Goal: Check status: Check status

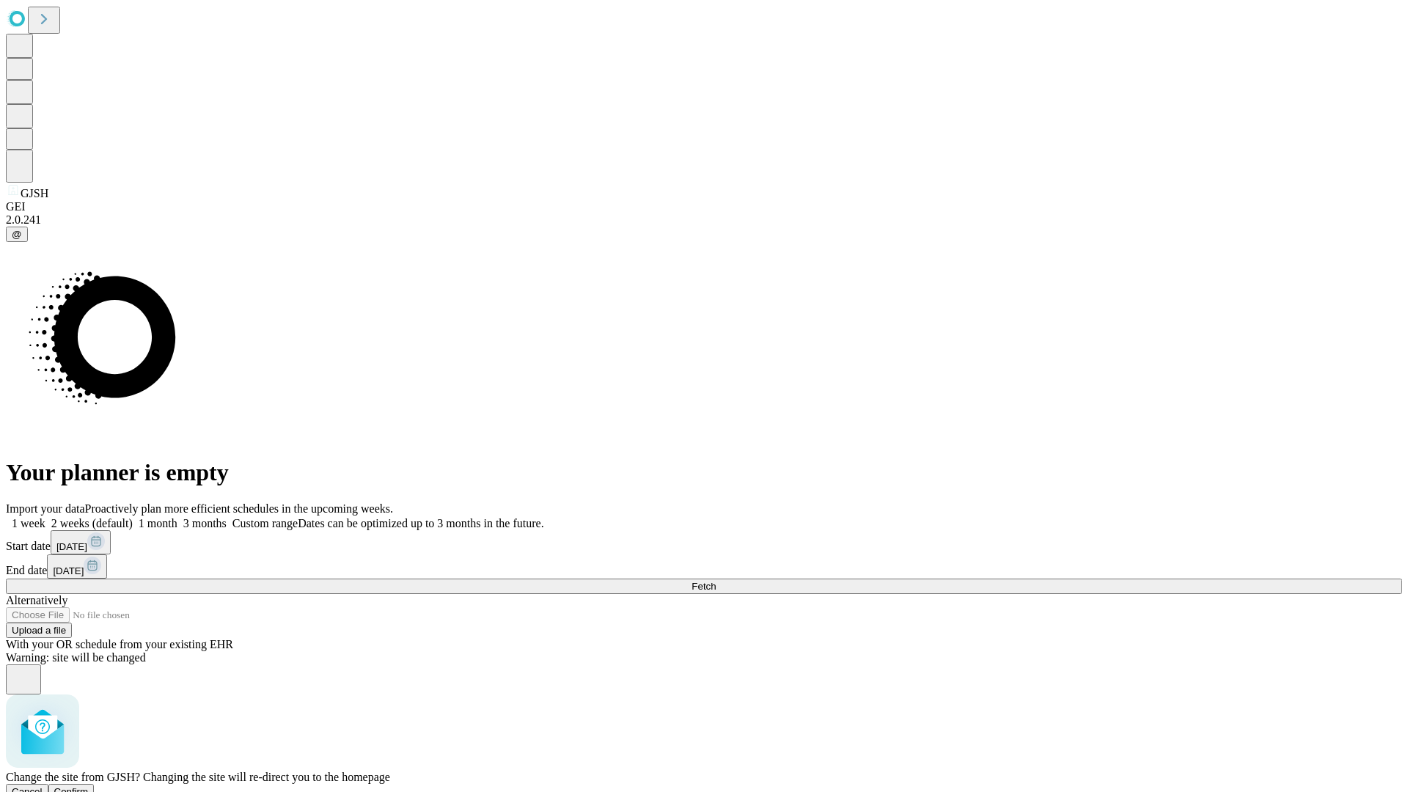
click at [89, 786] on span "Confirm" at bounding box center [71, 791] width 34 height 11
click at [177, 517] on label "1 month" at bounding box center [155, 523] width 45 height 12
click at [716, 581] on span "Fetch" at bounding box center [703, 586] width 24 height 11
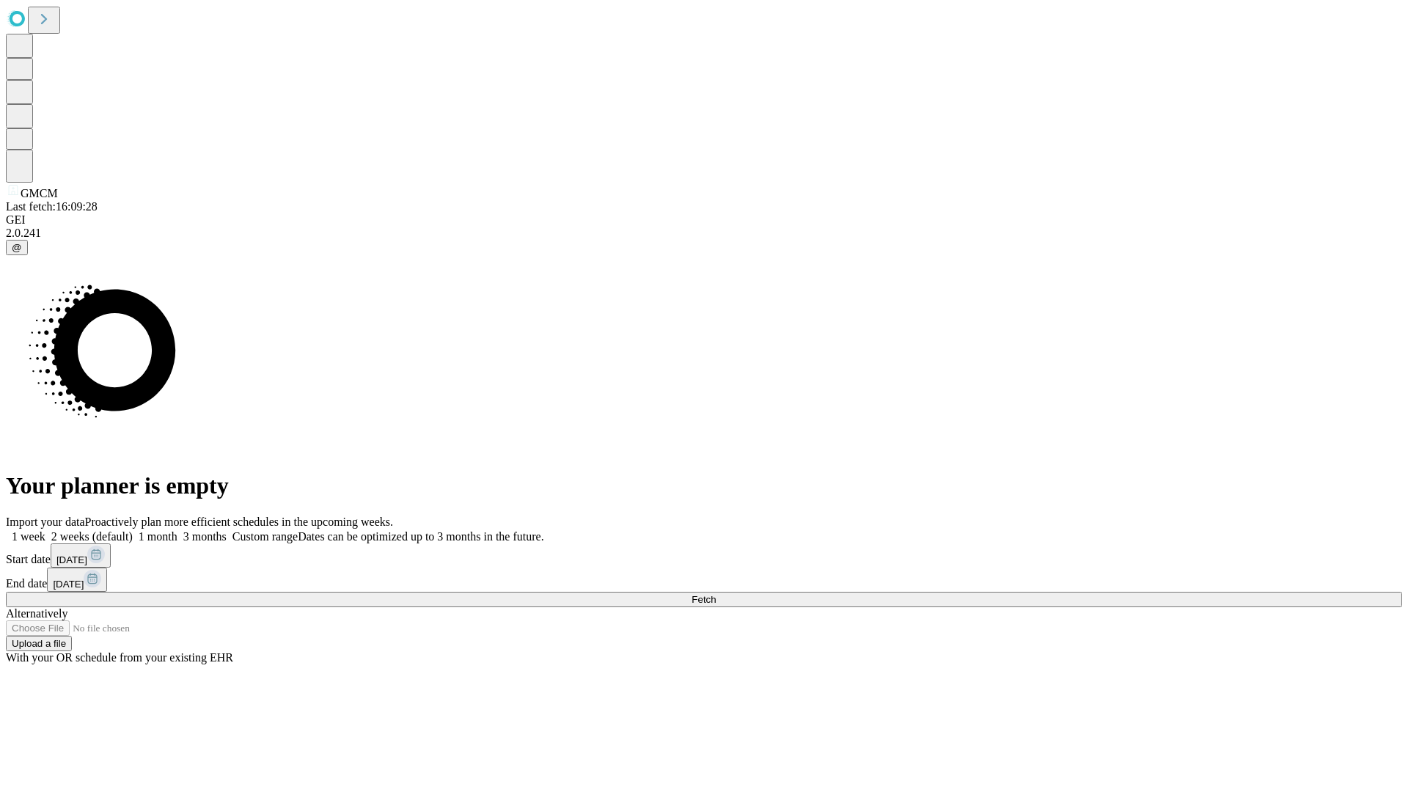
click at [177, 530] on label "1 month" at bounding box center [155, 536] width 45 height 12
click at [716, 594] on span "Fetch" at bounding box center [703, 599] width 24 height 11
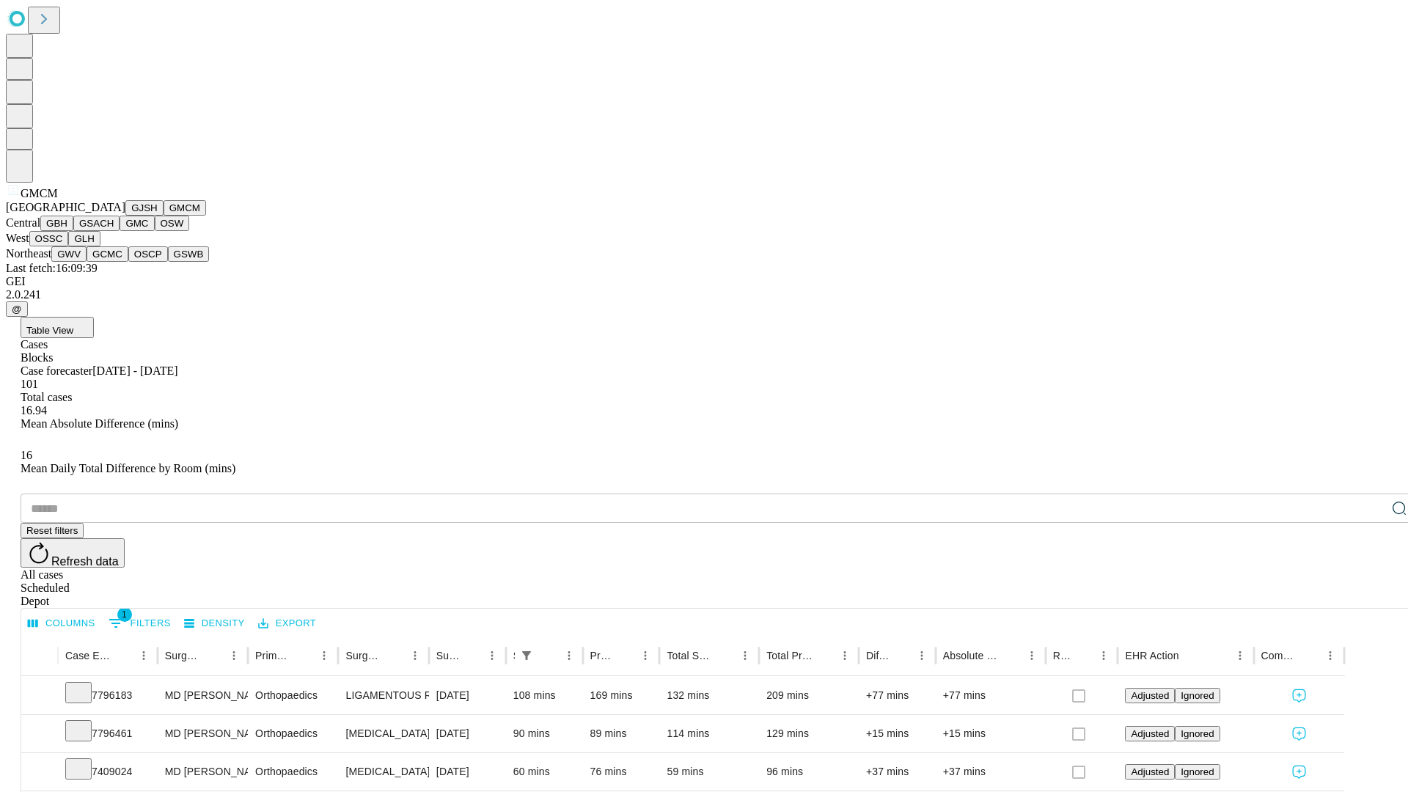
click at [73, 231] on button "GBH" at bounding box center [56, 223] width 33 height 15
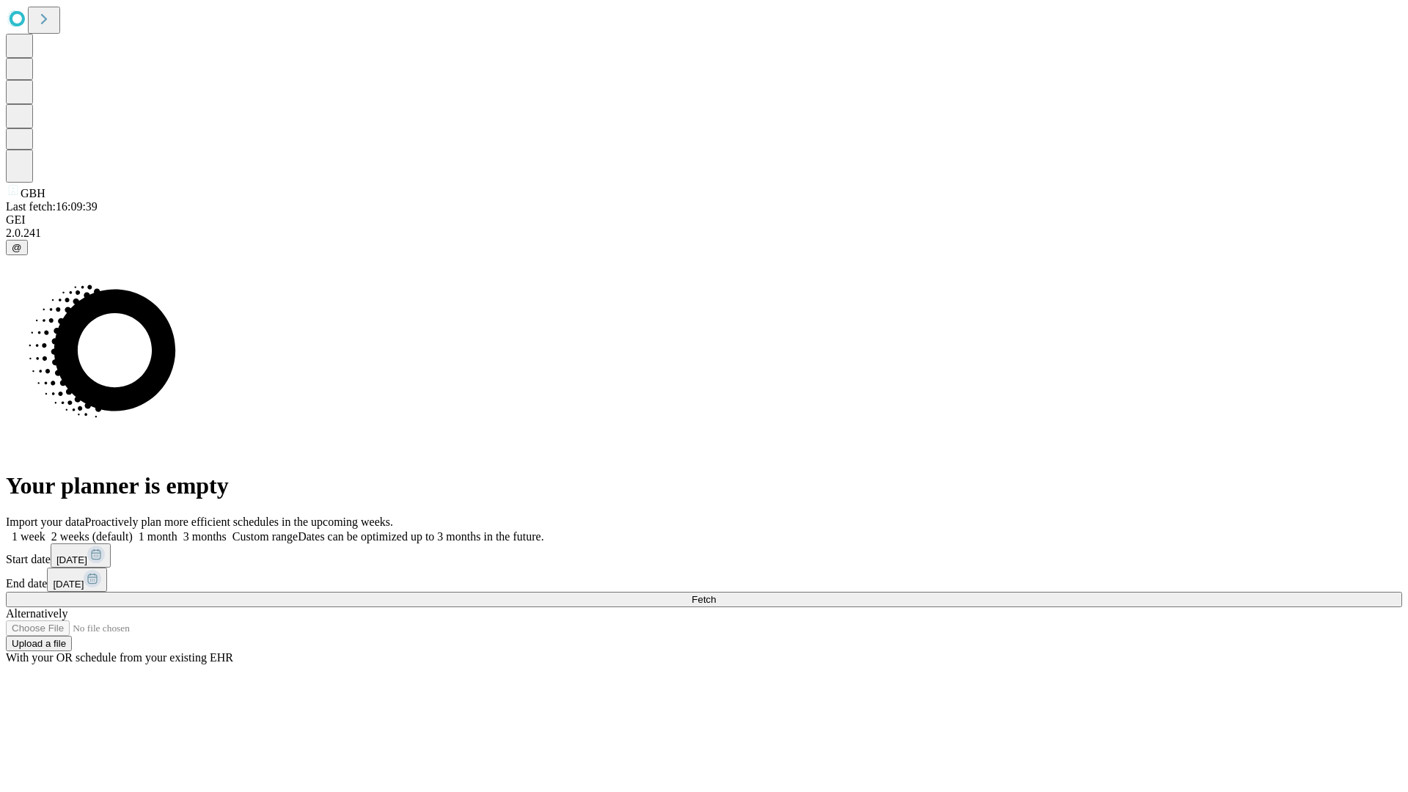
click at [177, 530] on label "1 month" at bounding box center [155, 536] width 45 height 12
click at [716, 594] on span "Fetch" at bounding box center [703, 599] width 24 height 11
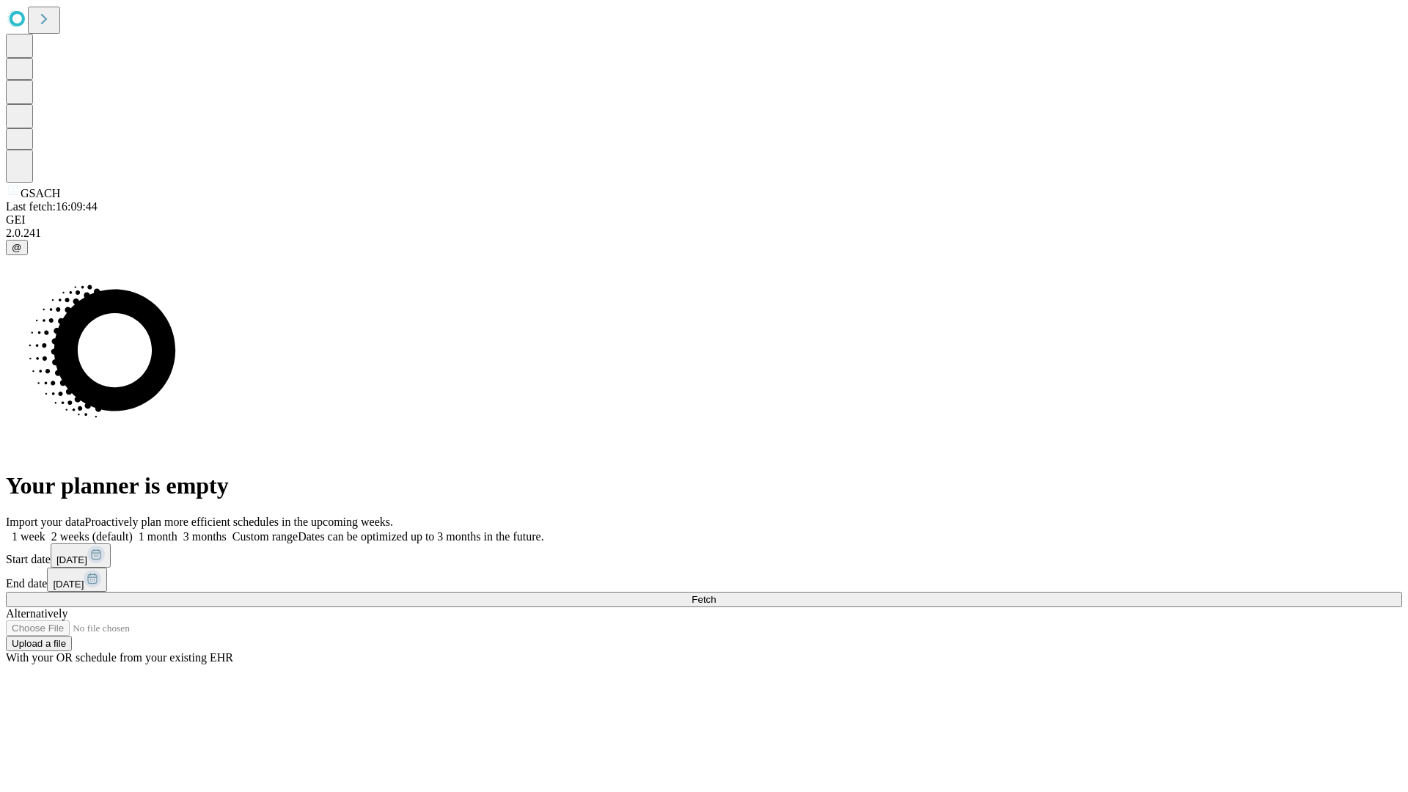
click at [177, 530] on label "1 month" at bounding box center [155, 536] width 45 height 12
click at [716, 594] on span "Fetch" at bounding box center [703, 599] width 24 height 11
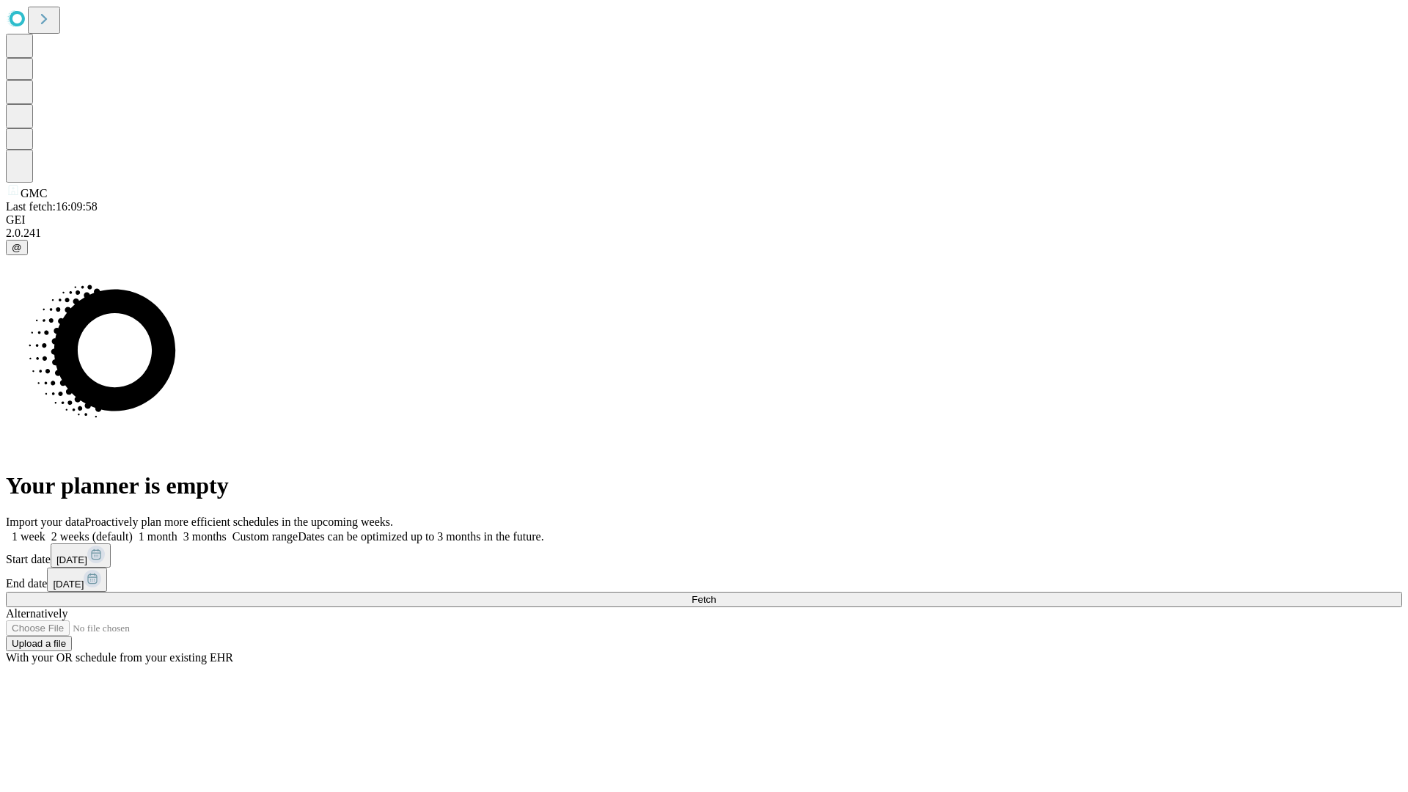
click at [177, 530] on label "1 month" at bounding box center [155, 536] width 45 height 12
click at [716, 594] on span "Fetch" at bounding box center [703, 599] width 24 height 11
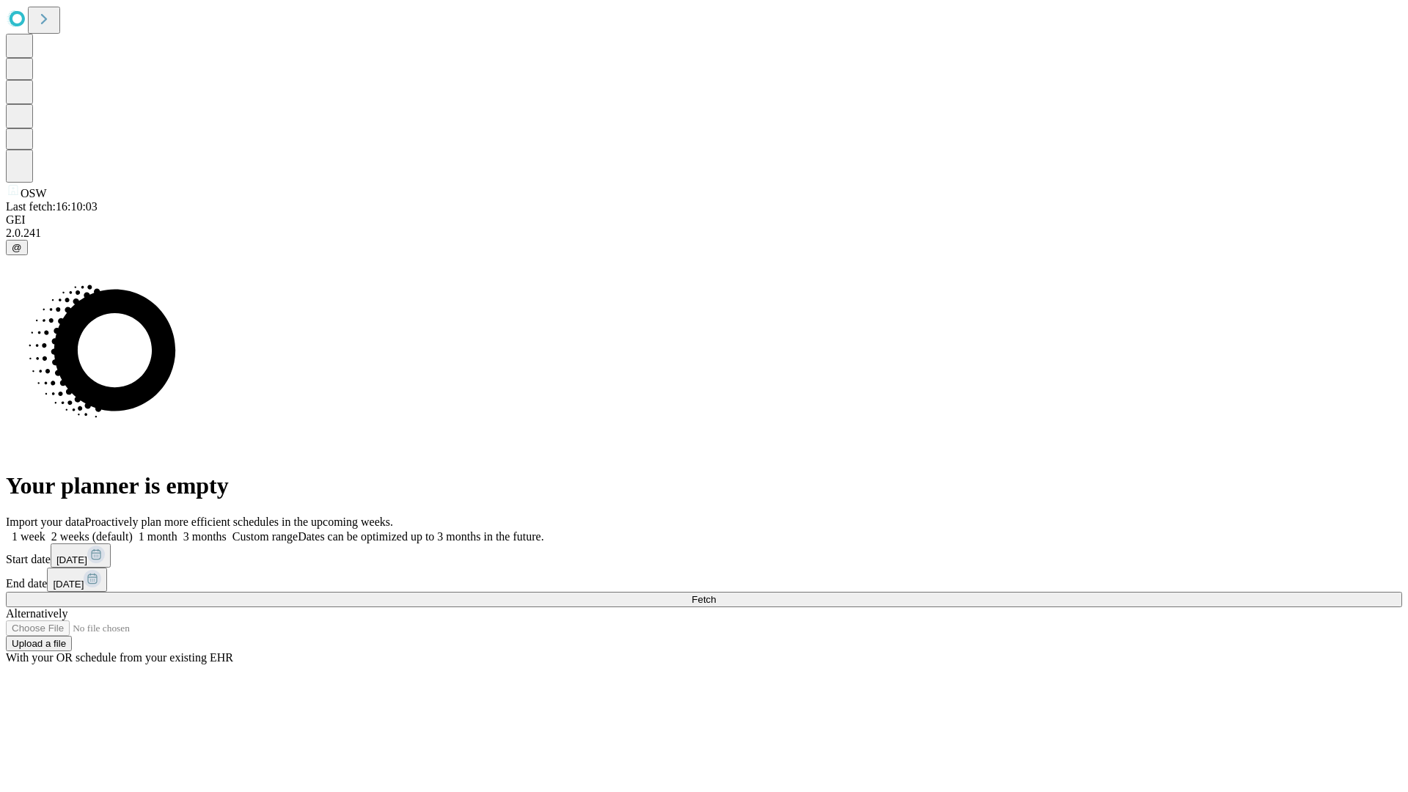
click at [716, 594] on span "Fetch" at bounding box center [703, 599] width 24 height 11
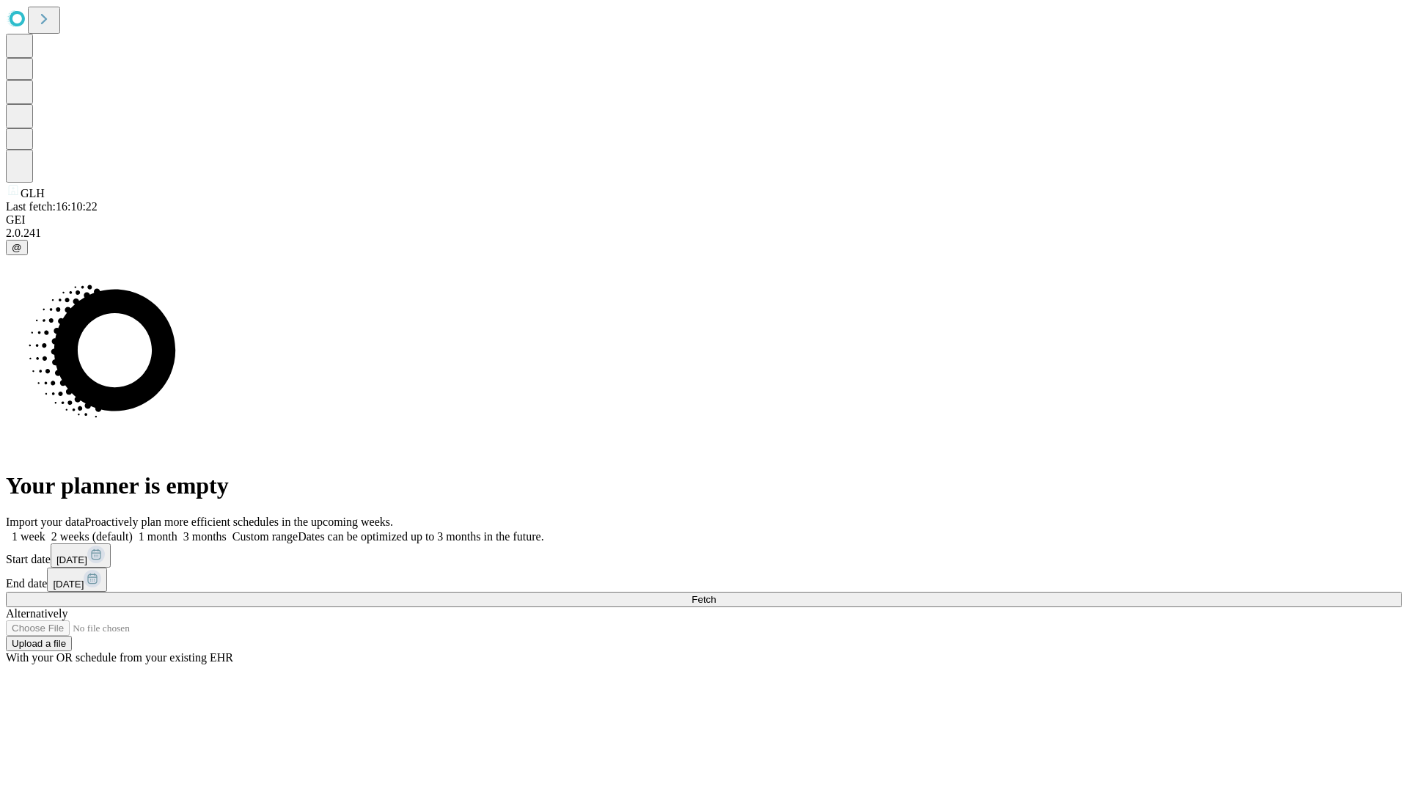
click at [177, 530] on label "1 month" at bounding box center [155, 536] width 45 height 12
click at [716, 594] on span "Fetch" at bounding box center [703, 599] width 24 height 11
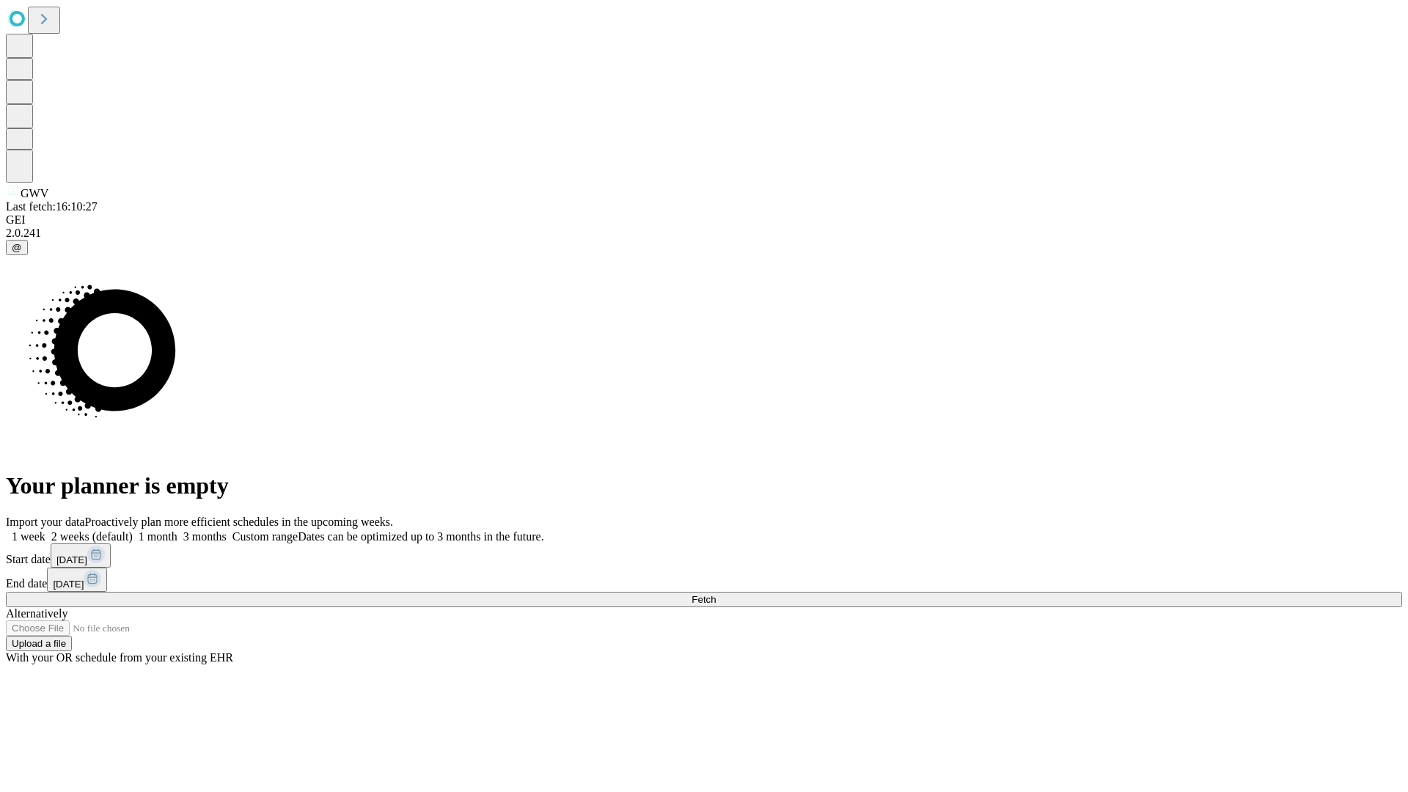
click at [177, 530] on label "1 month" at bounding box center [155, 536] width 45 height 12
click at [716, 594] on span "Fetch" at bounding box center [703, 599] width 24 height 11
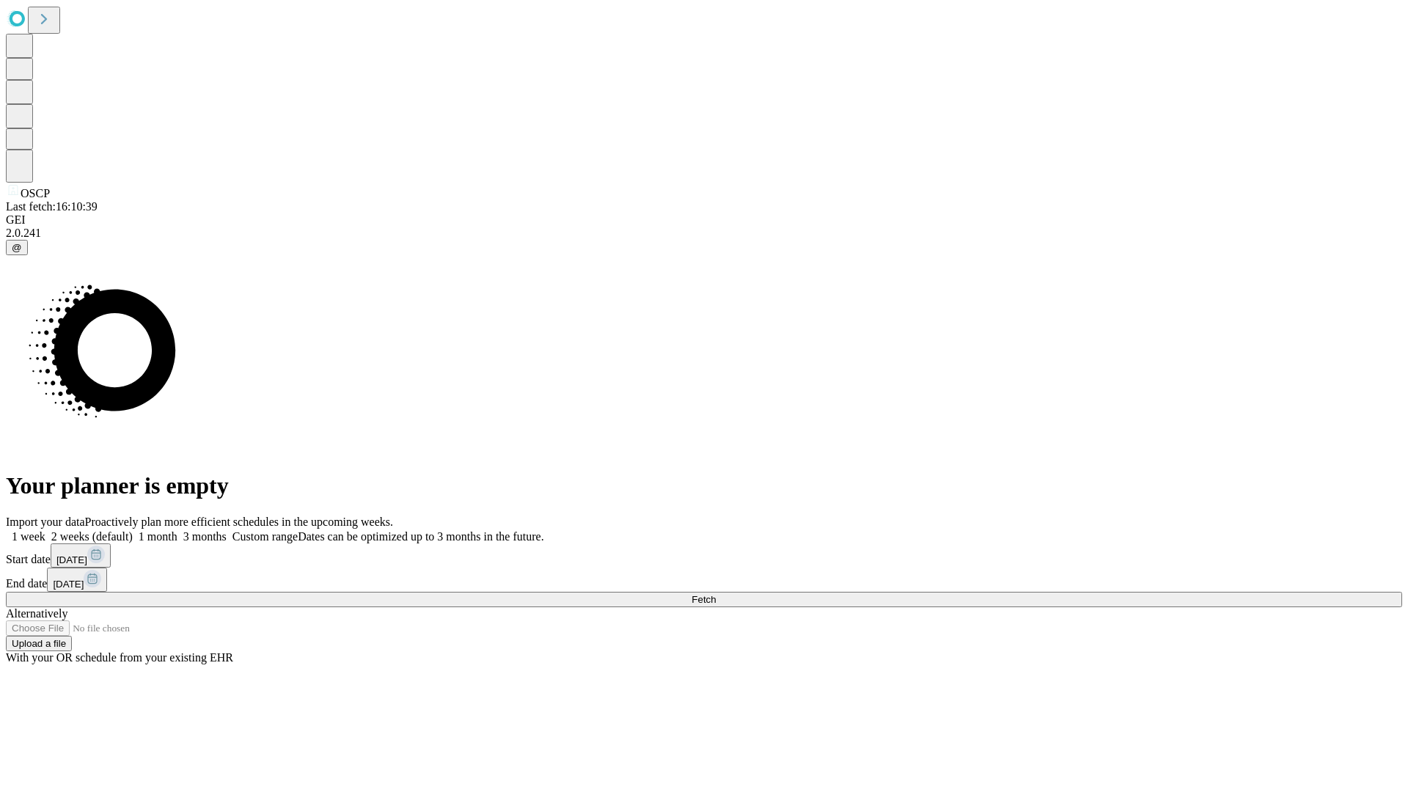
click at [177, 530] on label "1 month" at bounding box center [155, 536] width 45 height 12
click at [716, 594] on span "Fetch" at bounding box center [703, 599] width 24 height 11
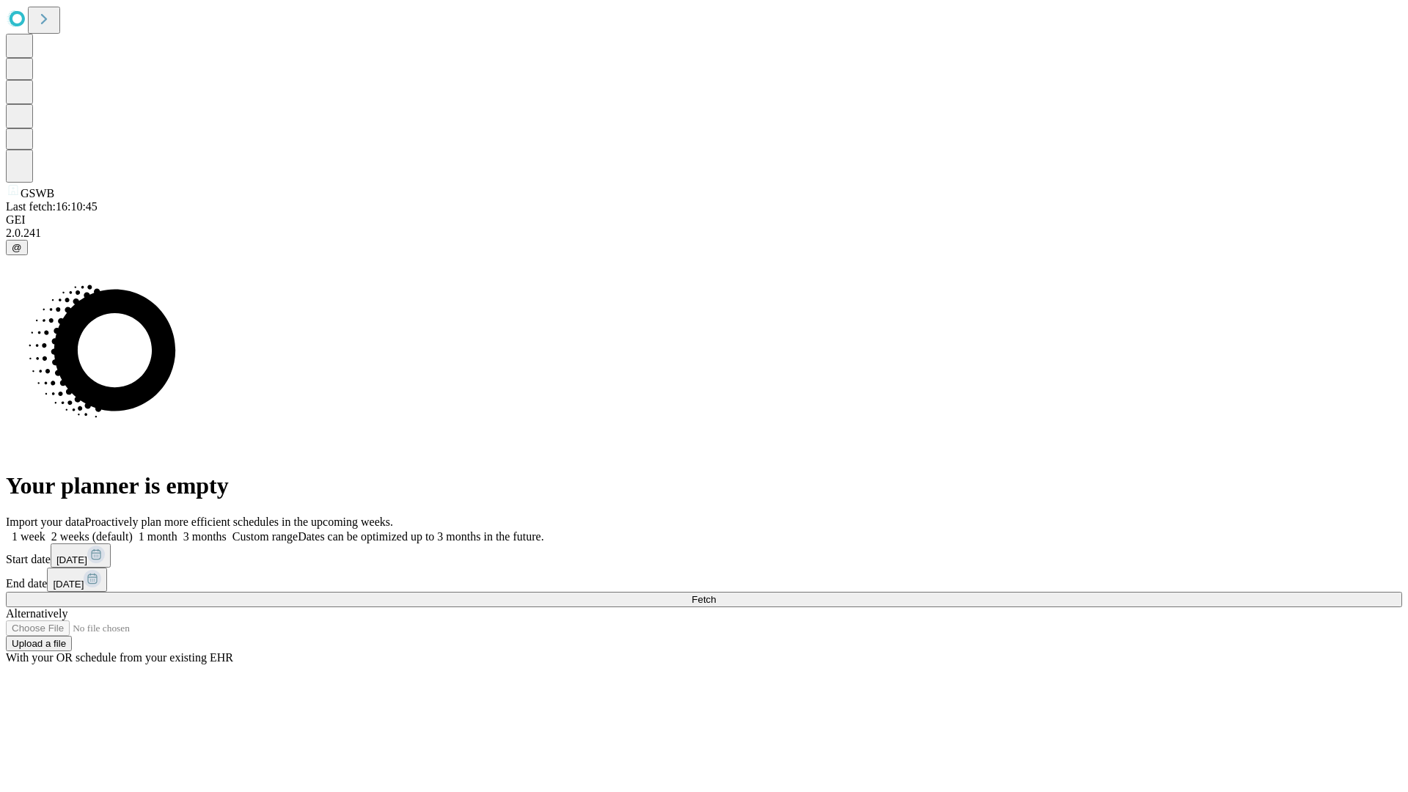
click at [177, 530] on label "1 month" at bounding box center [155, 536] width 45 height 12
click at [716, 594] on span "Fetch" at bounding box center [703, 599] width 24 height 11
